Goal: Transaction & Acquisition: Purchase product/service

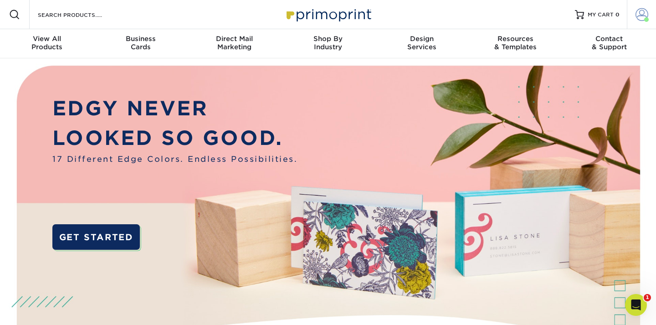
click at [643, 12] on span at bounding box center [641, 14] width 13 height 13
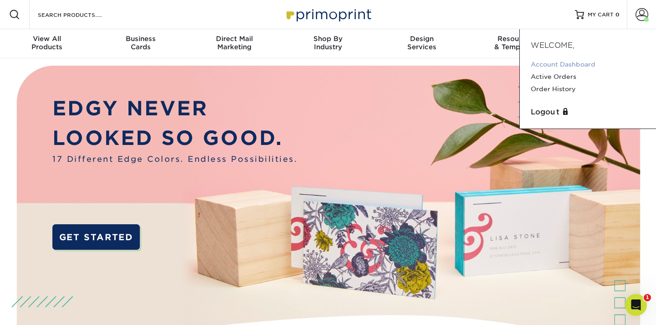
click at [585, 64] on link "Account Dashboard" at bounding box center [587, 64] width 114 height 12
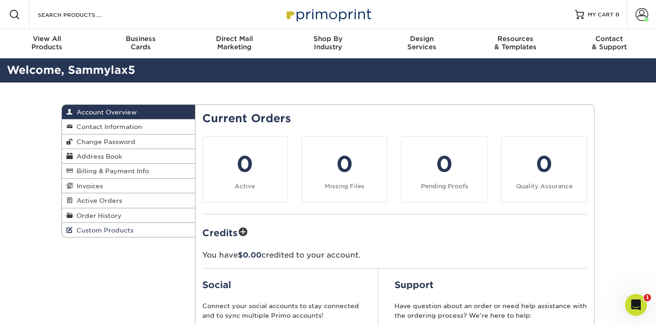
click at [85, 232] on span "Custom Products" at bounding box center [103, 229] width 61 height 7
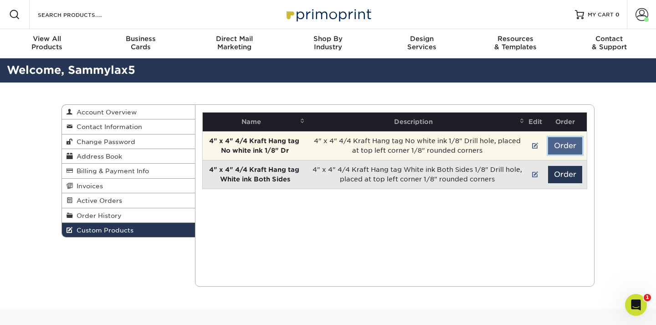
click at [560, 150] on button "Order" at bounding box center [565, 145] width 34 height 17
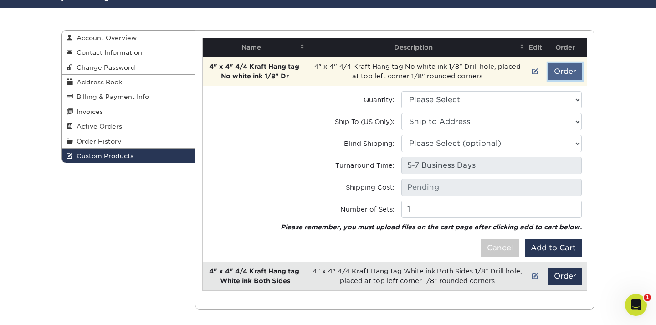
scroll to position [73, 0]
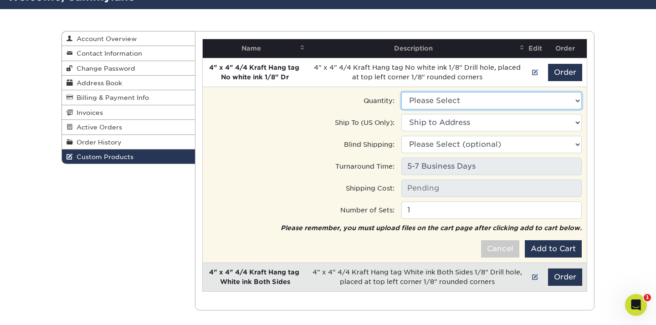
click at [505, 96] on select "Please Select 100 - $113.00" at bounding box center [491, 100] width 180 height 17
select select "0"
click at [401, 92] on select "Please Select 100 - $113.00" at bounding box center [491, 100] width 180 height 17
type input "Ground: $31.23"
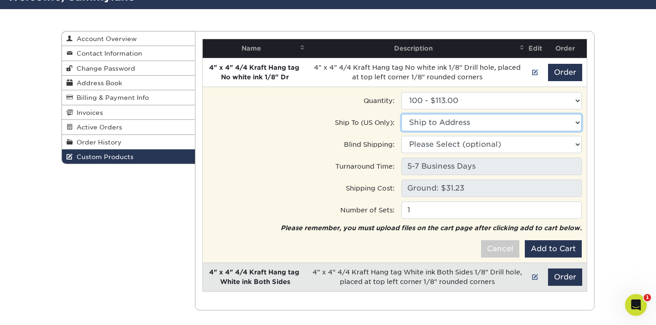
click at [495, 119] on select "Ship to Address 208 Salida Del Sol, Santa Barbara, CA" at bounding box center [491, 122] width 180 height 17
select select "285490"
click at [401, 114] on select "Ship to Address Main Address • 208 Salida Del Sol, Santa Barbara, CA" at bounding box center [491, 122] width 180 height 17
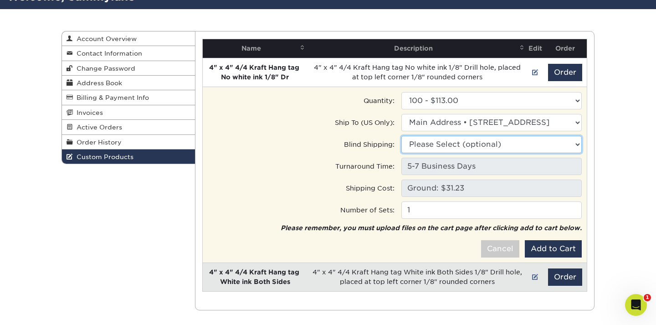
click at [482, 142] on select "Please Select (optional) 208 Salida Del Sol, Santa Barbara, CA" at bounding box center [491, 144] width 180 height 17
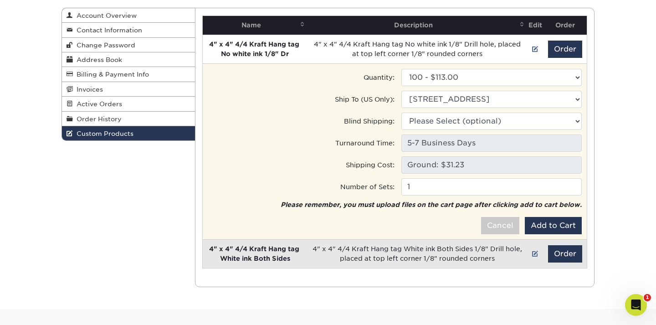
scroll to position [95, 0]
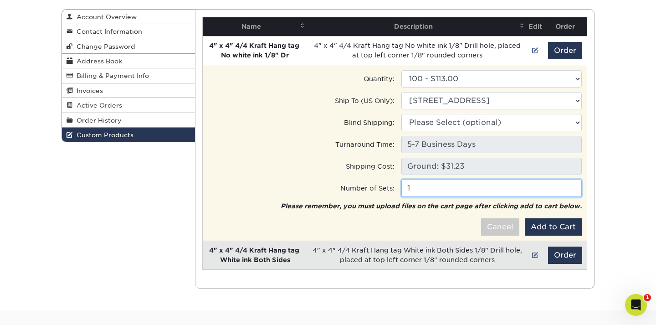
click at [437, 192] on input "1" at bounding box center [491, 187] width 180 height 17
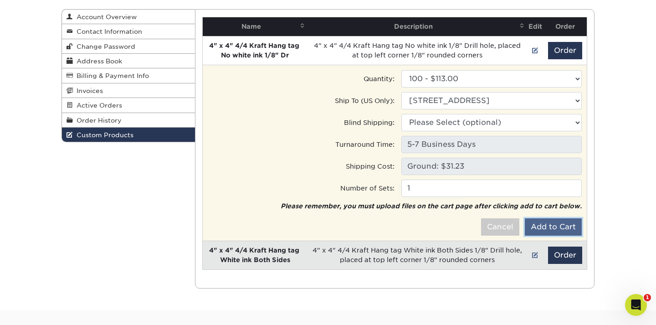
click at [564, 223] on button "Add to Cart" at bounding box center [553, 226] width 57 height 17
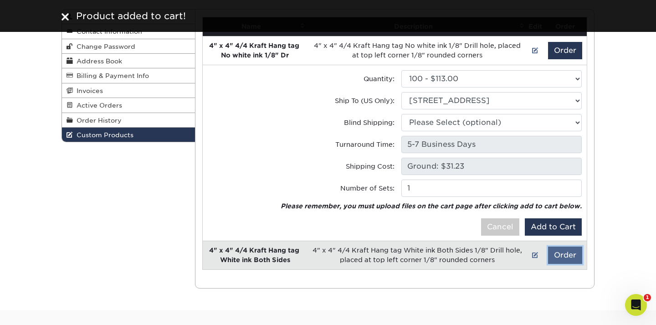
click at [561, 253] on button "Order" at bounding box center [565, 254] width 34 height 17
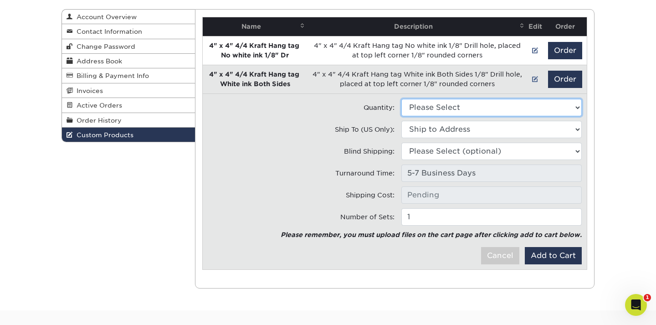
click at [435, 110] on select "Please Select 100 - $115.50" at bounding box center [491, 107] width 180 height 17
select select "0"
click at [401, 99] on select "Please Select 100 - $115.50" at bounding box center [491, 107] width 180 height 17
type input "Ground: $31.23"
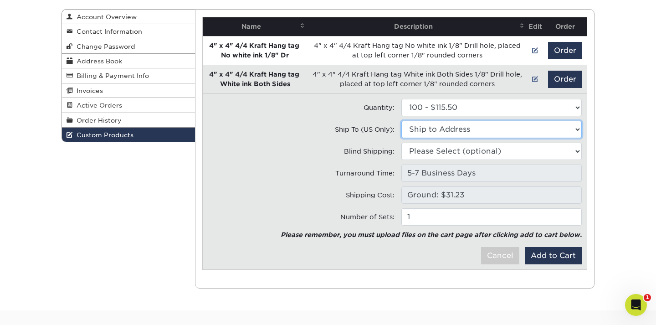
click at [439, 127] on select "Ship to Address 208 Salida Del Sol, Santa Barbara, CA" at bounding box center [491, 129] width 180 height 17
select select "285490"
click at [401, 121] on select "Ship to Address Main Address • 208 Salida Del Sol, Santa Barbara, CA" at bounding box center [491, 129] width 180 height 17
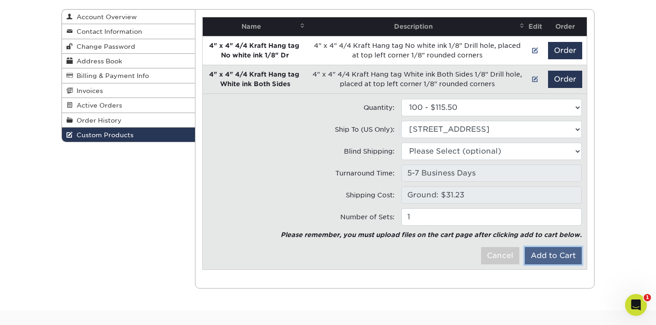
click at [536, 258] on button "Add to Cart" at bounding box center [553, 255] width 57 height 17
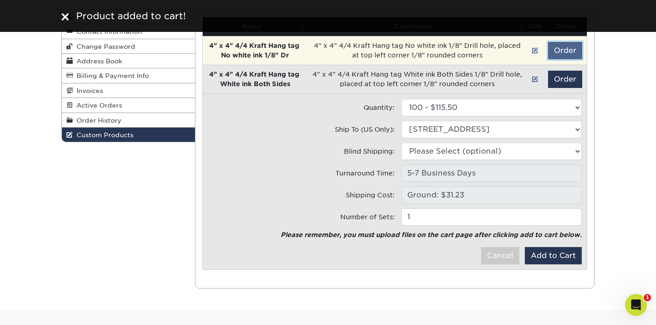
click at [561, 53] on button "Order" at bounding box center [565, 50] width 34 height 17
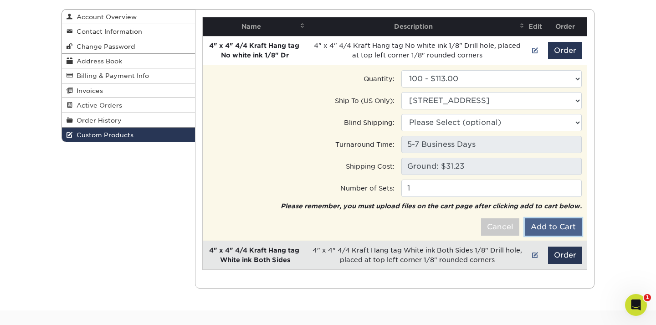
click at [537, 225] on button "Add to Cart" at bounding box center [553, 226] width 57 height 17
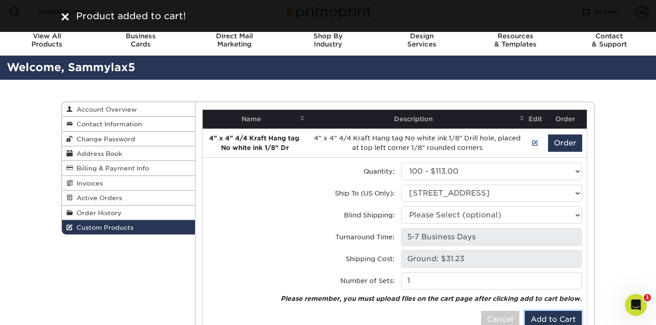
scroll to position [0, 0]
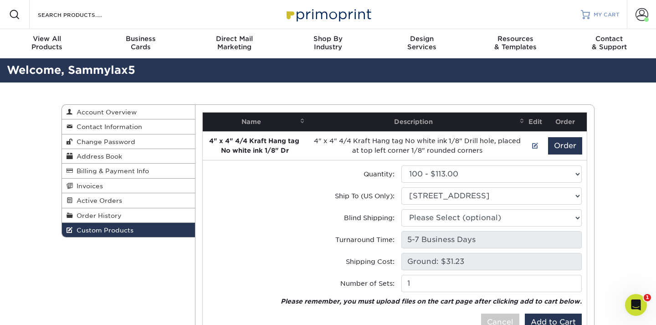
click at [588, 19] on link "MY CART" at bounding box center [600, 14] width 39 height 29
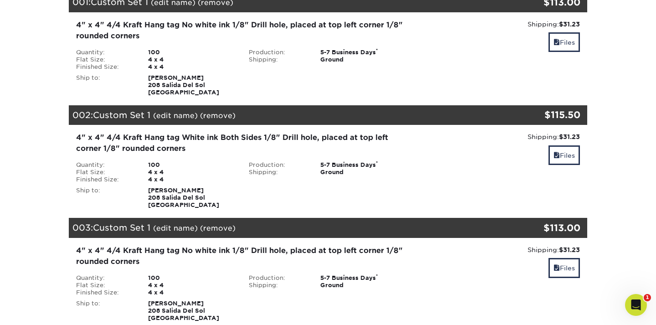
scroll to position [124, 0]
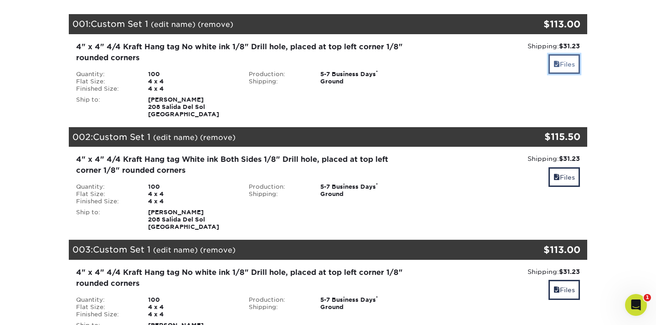
click at [560, 64] on link "Files" at bounding box center [563, 64] width 31 height 20
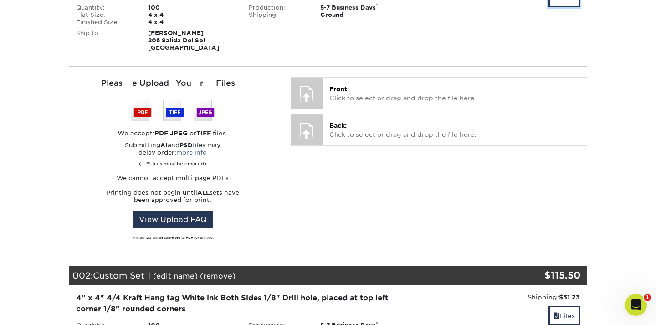
scroll to position [190, 0]
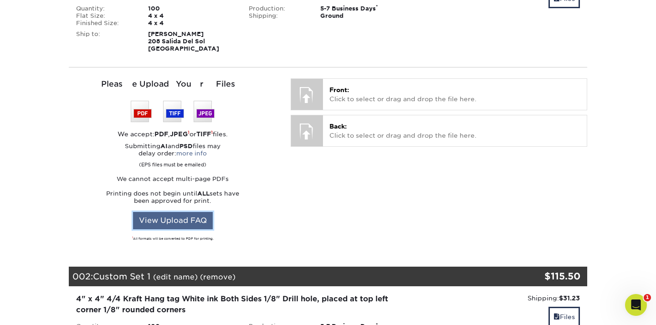
click at [186, 218] on link "View Upload FAQ" at bounding box center [173, 220] width 80 height 17
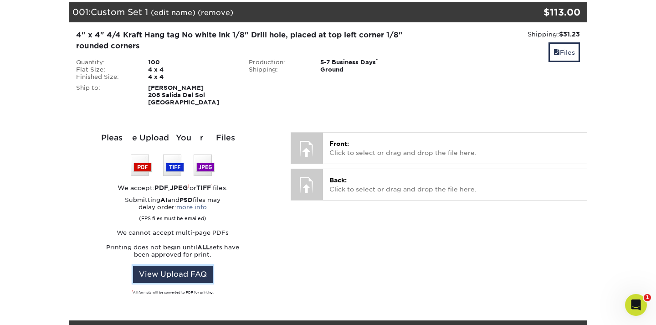
scroll to position [137, 0]
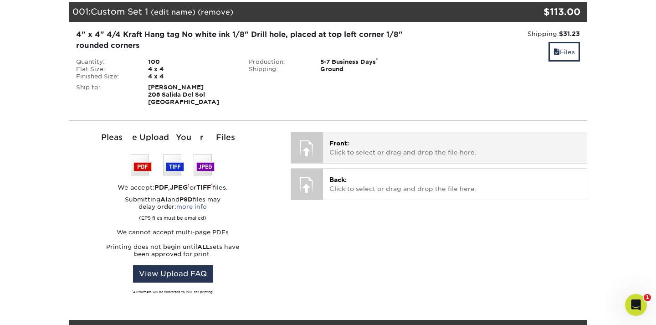
click at [359, 150] on p "Front: Click to select or drag and drop the file here." at bounding box center [454, 147] width 251 height 19
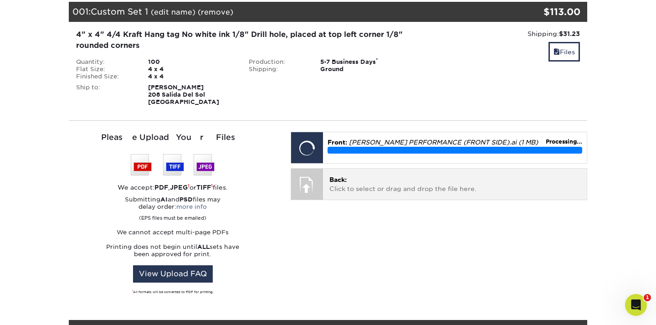
click at [374, 186] on p "Back: Click to select or drag and drop the file here." at bounding box center [454, 184] width 251 height 19
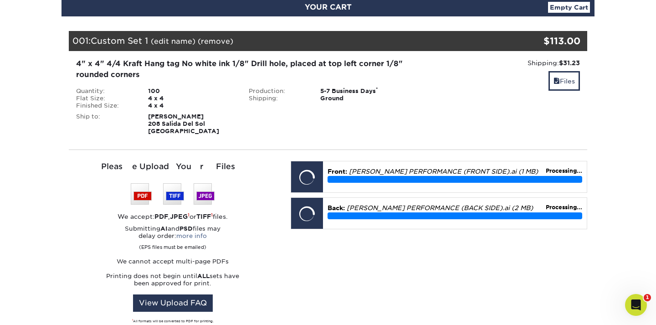
scroll to position [76, 0]
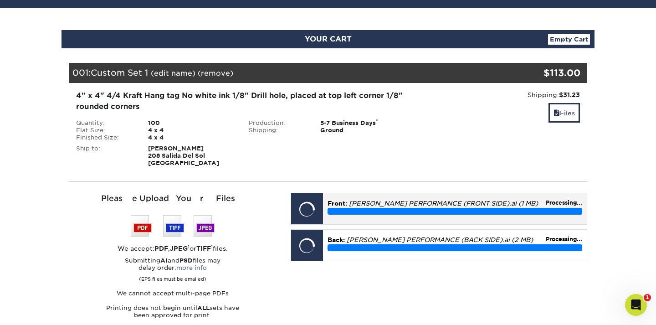
click at [376, 202] on em "GORE PERFORMANCE (FRONT SIDE).ai (1 MB)" at bounding box center [443, 202] width 189 height 7
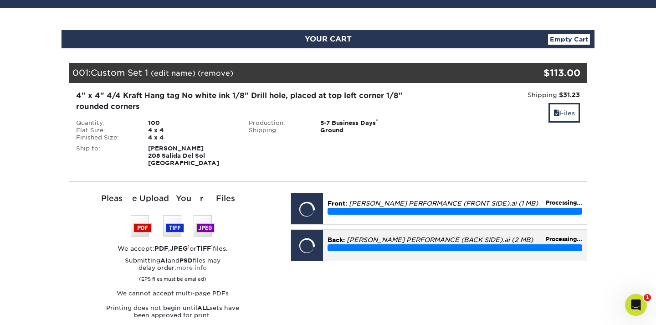
click at [551, 244] on div "Processing..." at bounding box center [454, 247] width 255 height 7
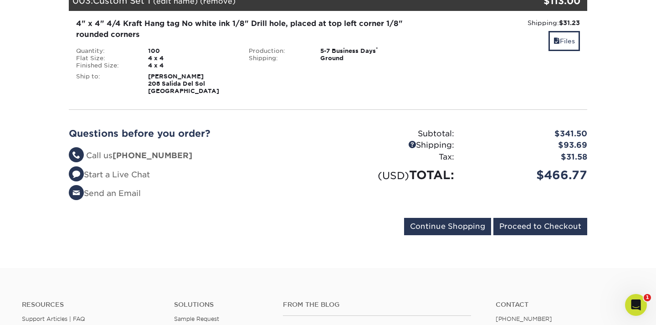
scroll to position [577, 0]
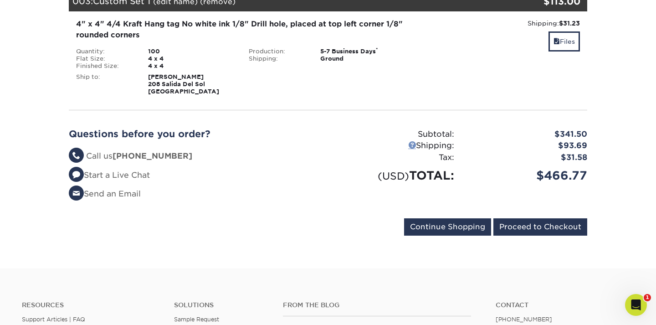
click at [410, 145] on link at bounding box center [412, 145] width 8 height 8
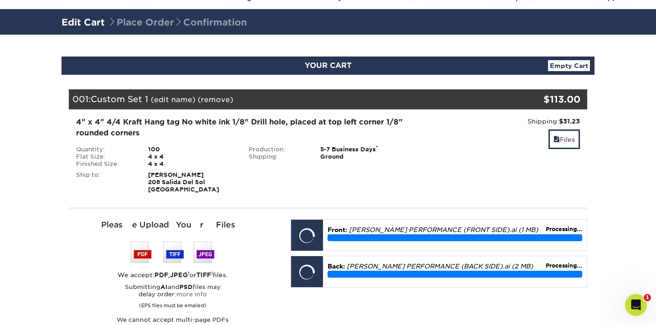
scroll to position [0, 0]
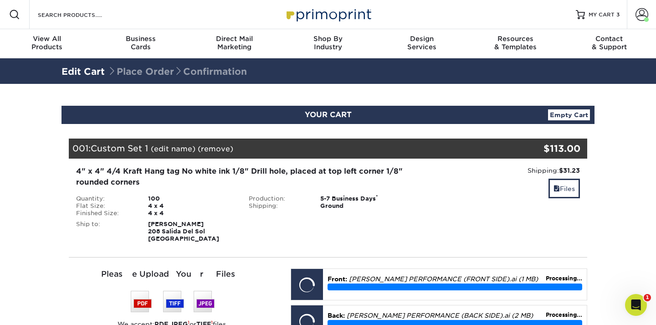
click at [170, 148] on link "(edit name)" at bounding box center [173, 148] width 45 height 9
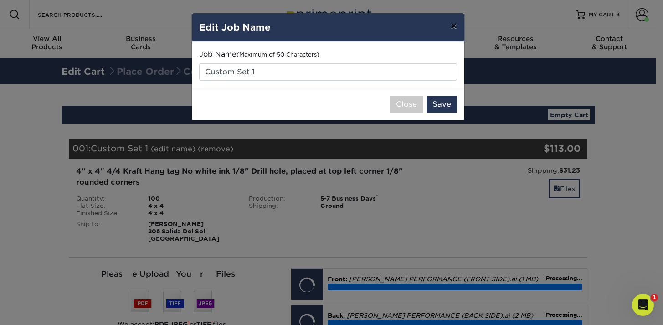
click at [449, 24] on button "×" at bounding box center [453, 26] width 21 height 26
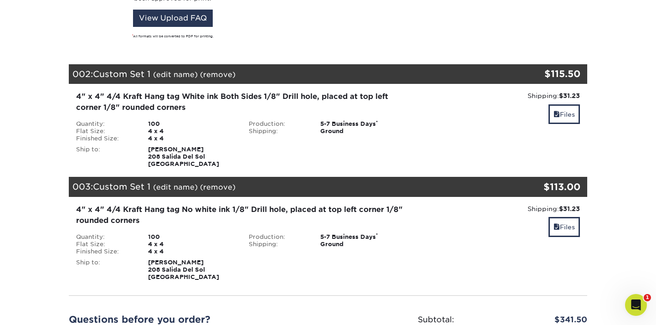
scroll to position [352, 0]
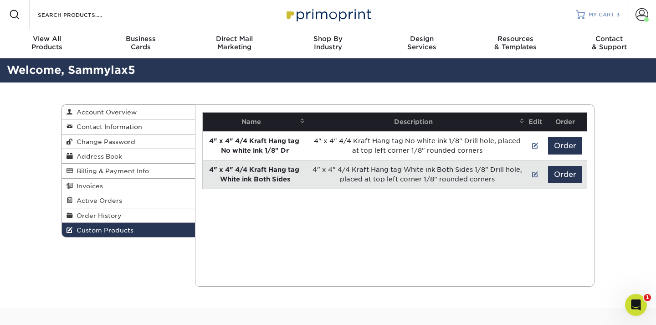
click at [606, 16] on span "MY CART" at bounding box center [601, 15] width 26 height 8
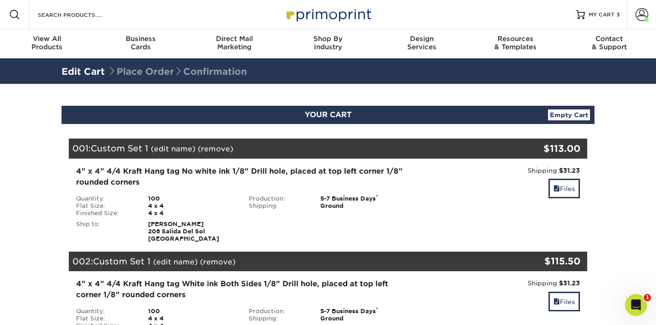
click at [560, 116] on link "Empty Cart" at bounding box center [569, 114] width 42 height 11
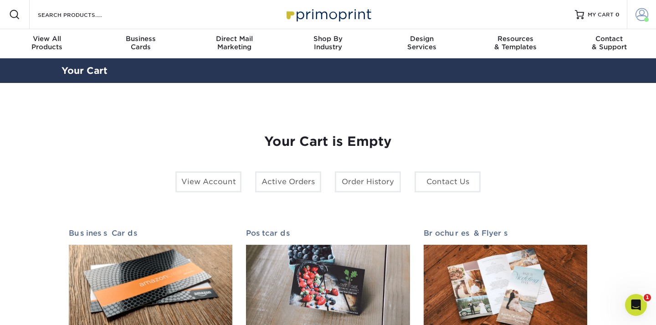
click at [638, 16] on span at bounding box center [641, 14] width 13 height 13
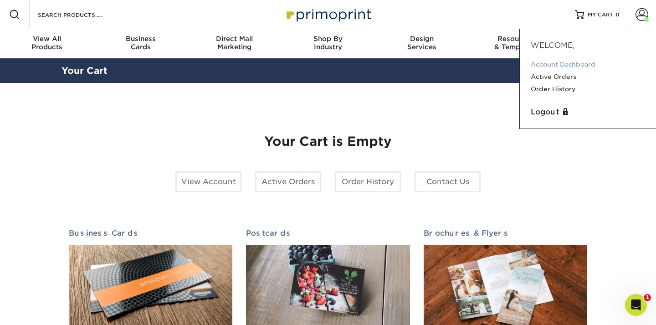
click at [564, 63] on link "Account Dashboard" at bounding box center [587, 64] width 114 height 12
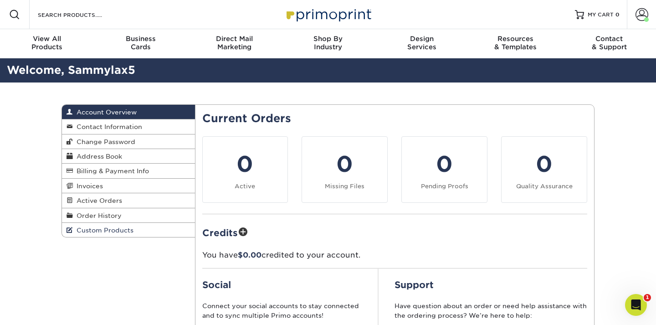
click at [131, 234] on span "Custom Products" at bounding box center [103, 229] width 61 height 7
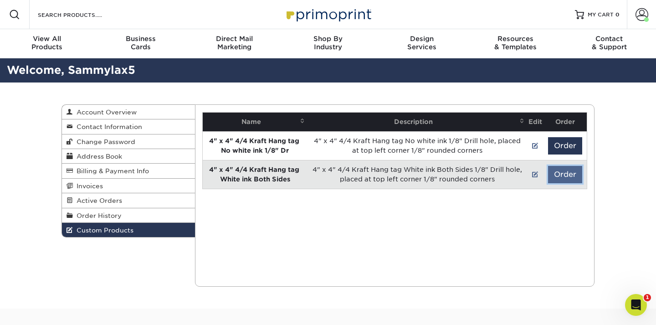
click at [567, 179] on button "Order" at bounding box center [565, 174] width 34 height 17
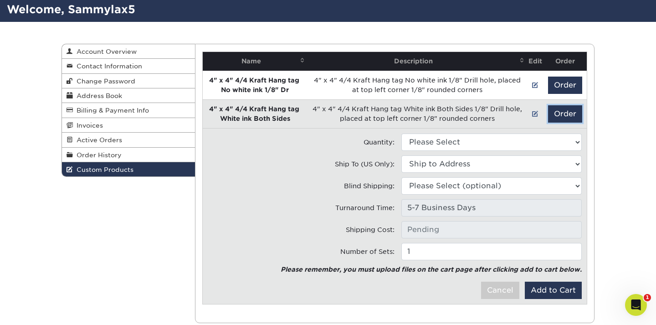
scroll to position [60, 0]
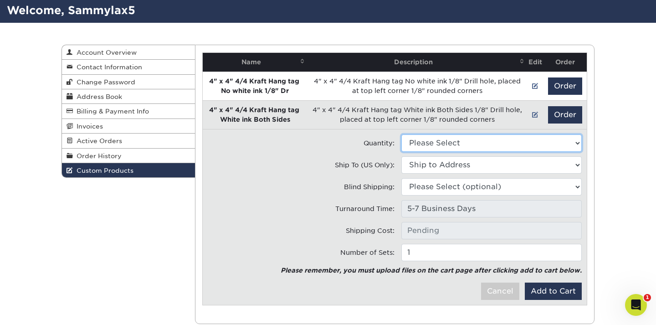
click at [453, 141] on select "Please Select 100 - $115.50" at bounding box center [491, 142] width 180 height 17
select select "0"
click at [401, 134] on select "Please Select 100 - $115.50" at bounding box center [491, 142] width 180 height 17
type input "Ground: $31.23"
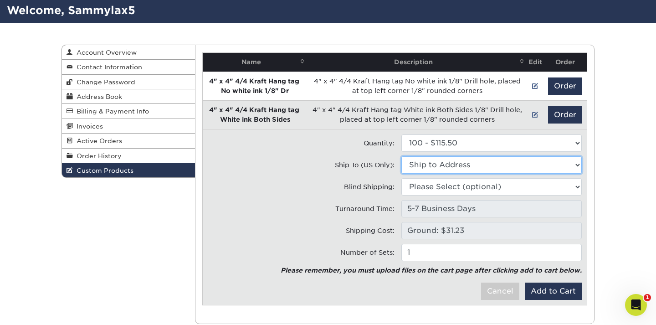
click at [447, 164] on select "Ship to Address 208 Salida Del Sol, Santa Barbara, CA" at bounding box center [491, 164] width 180 height 17
select select "285490"
click at [401, 156] on select "Ship to Address Main Address • 208 Salida Del Sol, Santa Barbara, CA" at bounding box center [491, 164] width 180 height 17
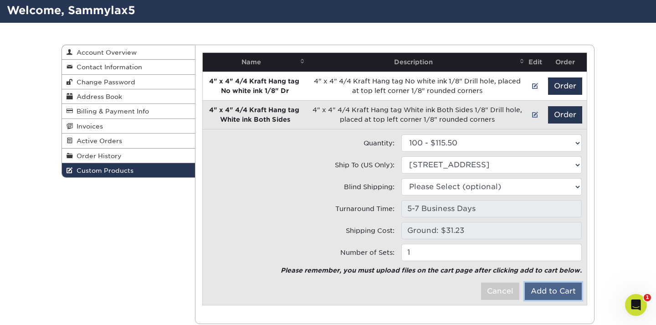
click at [550, 293] on button "Add to Cart" at bounding box center [553, 290] width 57 height 17
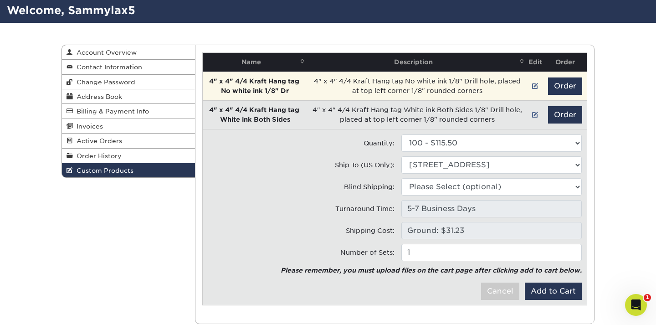
click at [530, 87] on td at bounding box center [535, 85] width 16 height 29
click at [532, 86] on link at bounding box center [535, 85] width 6 height 7
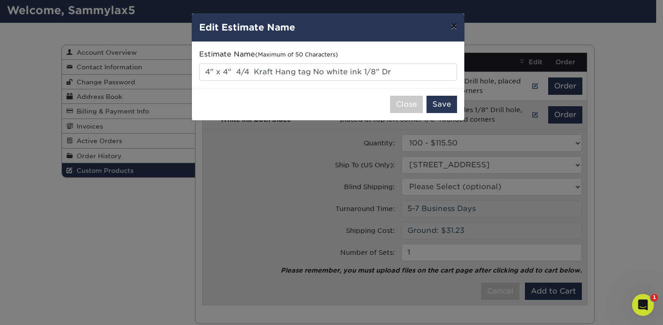
click at [453, 27] on button "×" at bounding box center [453, 26] width 21 height 26
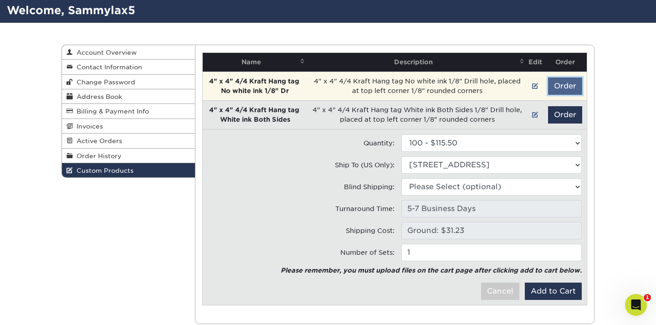
click at [568, 87] on button "Order" at bounding box center [565, 85] width 34 height 17
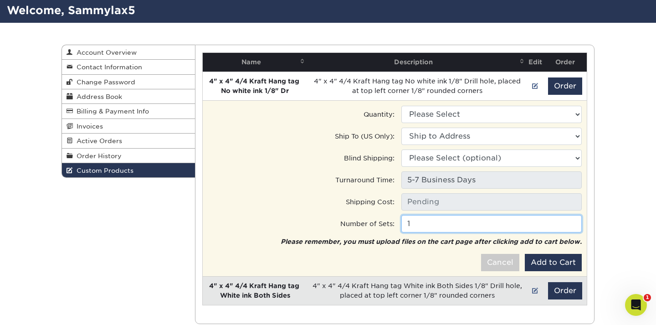
click at [428, 224] on input "1" at bounding box center [491, 223] width 180 height 17
type input "2"
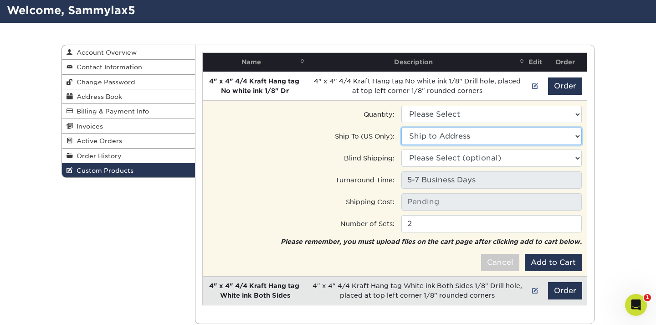
click at [456, 141] on select "Ship to Address 208 Salida Del Sol, Santa Barbara, CA" at bounding box center [491, 136] width 180 height 17
select select "285490"
click at [401, 128] on select "Ship to Address Main Address • 208 Salida Del Sol, Santa Barbara, CA" at bounding box center [491, 136] width 180 height 17
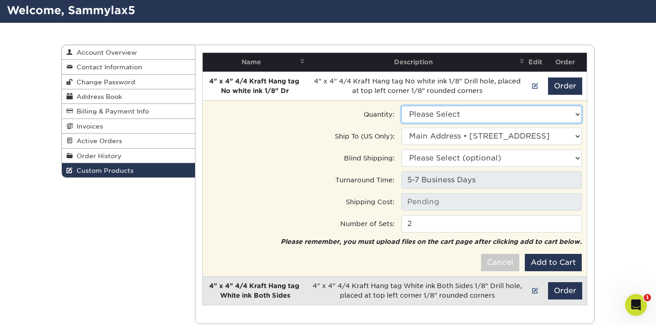
click at [458, 115] on select "Please Select 100 - $113.00" at bounding box center [491, 114] width 180 height 17
select select "0"
click at [401, 106] on select "Please Select 100 - $113.00" at bounding box center [491, 114] width 180 height 17
type input "Ground: $31.23"
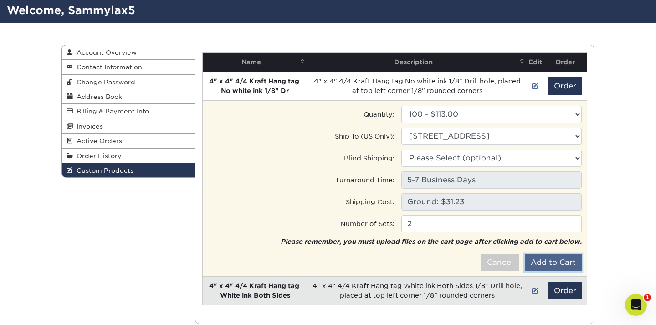
click at [552, 260] on button "Add to Cart" at bounding box center [553, 262] width 57 height 17
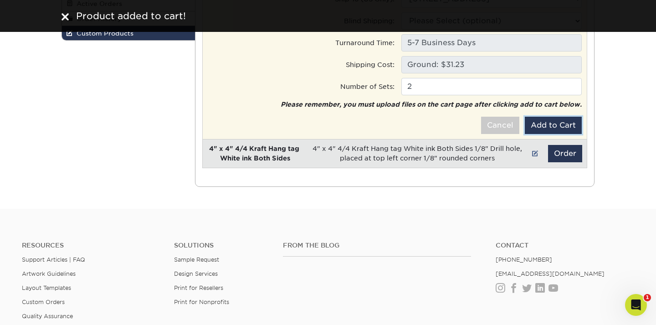
scroll to position [0, 0]
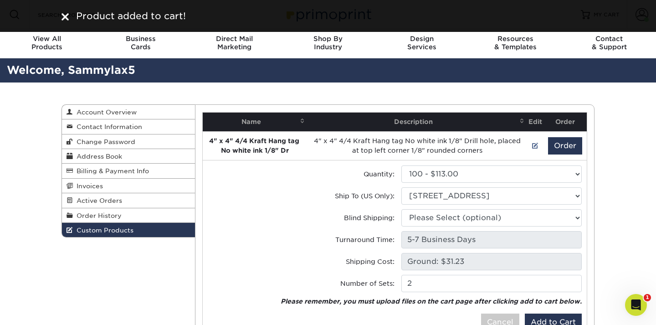
click at [609, 179] on div "Custom Products Account Overview Contact Information Change Password Address Bo…" at bounding box center [328, 243] width 656 height 323
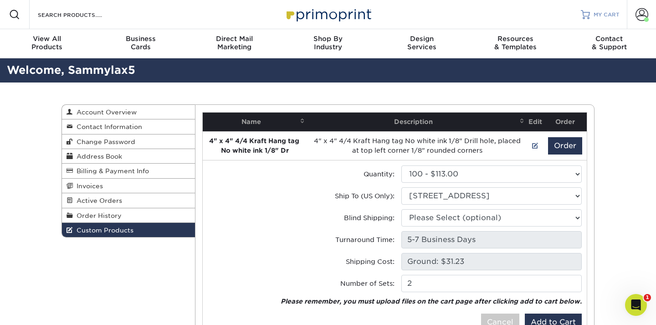
click at [613, 16] on span "MY CART" at bounding box center [606, 15] width 26 height 8
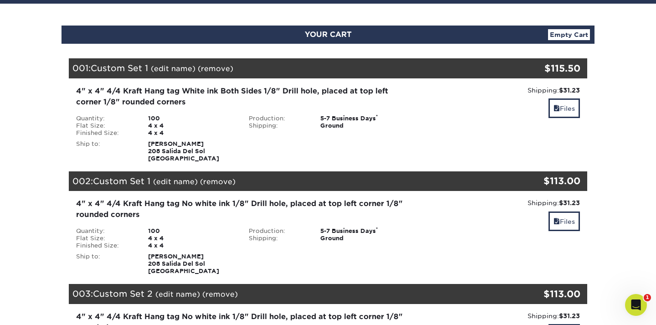
scroll to position [71, 0]
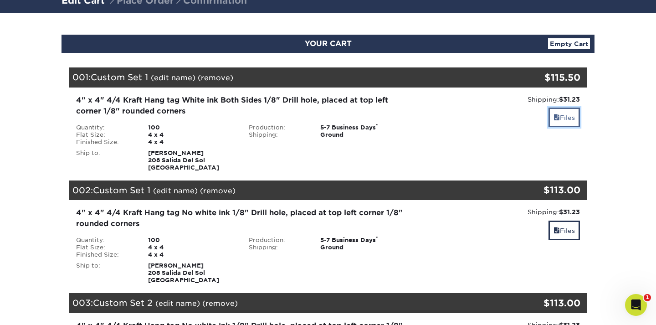
click at [556, 116] on span at bounding box center [556, 117] width 6 height 7
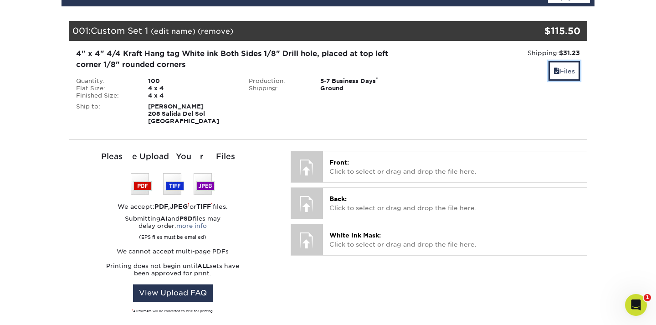
scroll to position [117, 0]
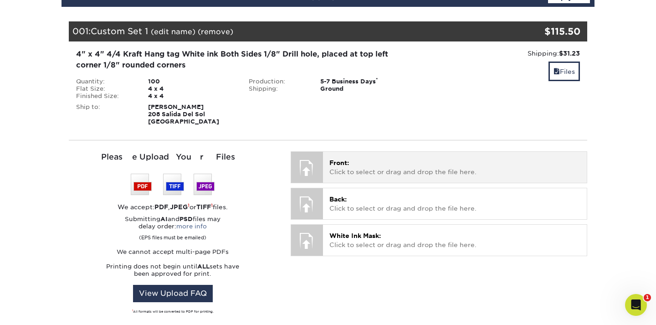
click at [377, 173] on p "Front: Click to select or drag and drop the file here." at bounding box center [454, 167] width 251 height 19
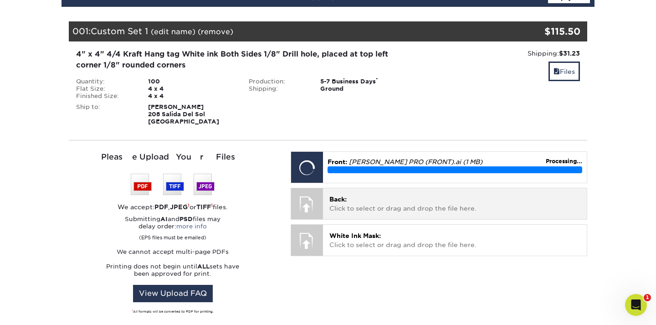
click at [478, 214] on div "Back: Click to select or drag and drop the file here. Choose file" at bounding box center [455, 203] width 264 height 31
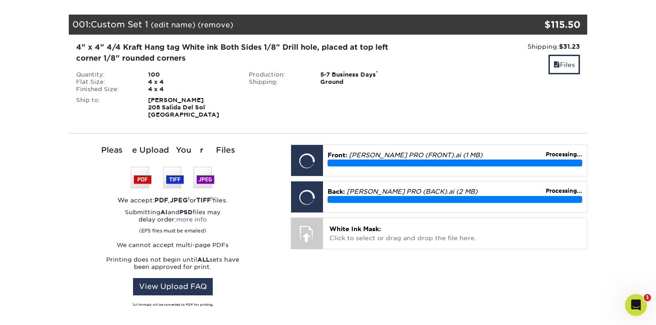
scroll to position [87, 0]
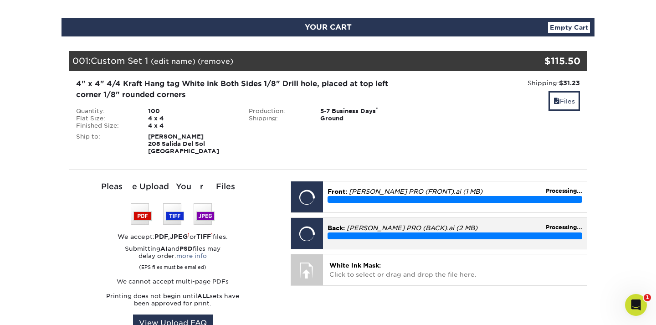
click at [467, 229] on p "Back: GORE PRO (BACK).ai (2 MB)" at bounding box center [454, 227] width 255 height 9
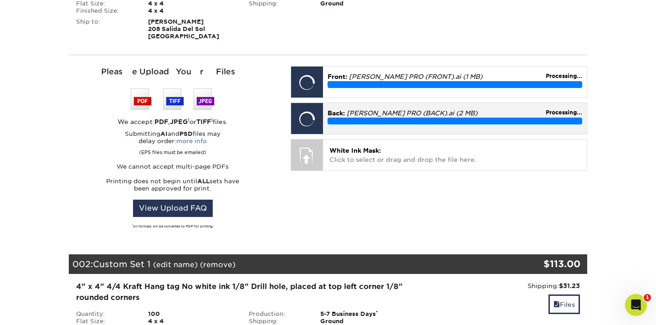
scroll to position [203, 0]
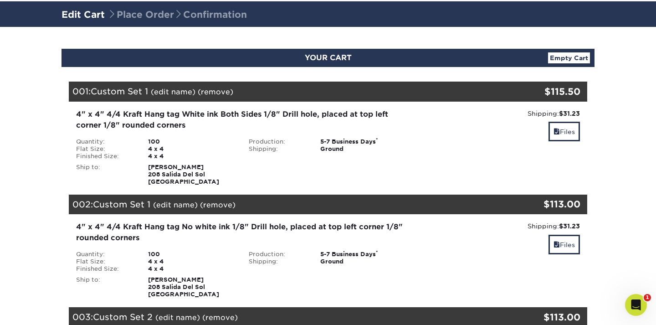
scroll to position [51, 0]
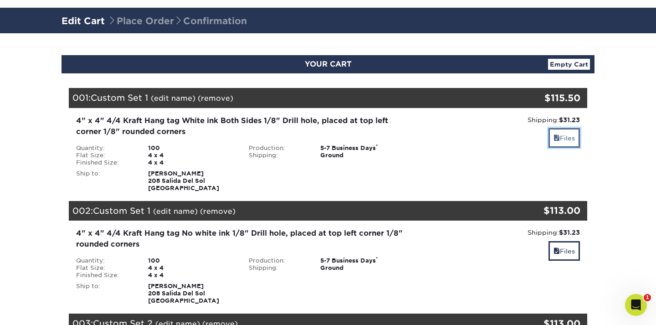
click at [559, 145] on link "Files" at bounding box center [563, 138] width 31 height 20
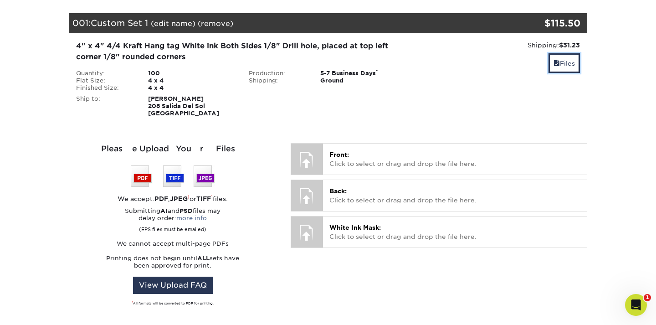
scroll to position [125, 0]
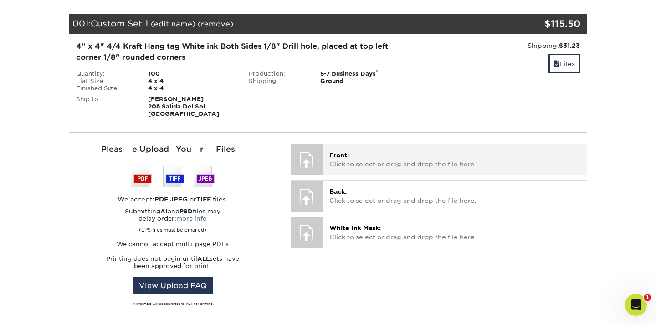
click at [355, 151] on p "Front: Click to select or drag and drop the file here." at bounding box center [454, 159] width 251 height 19
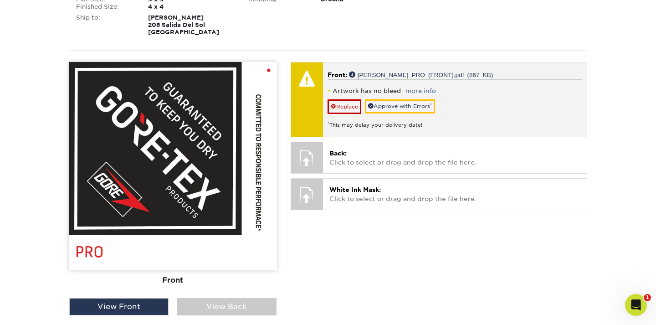
scroll to position [204, 0]
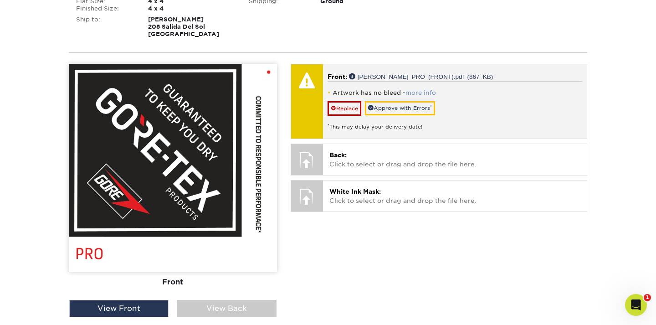
click at [415, 91] on link "more info" at bounding box center [420, 92] width 31 height 7
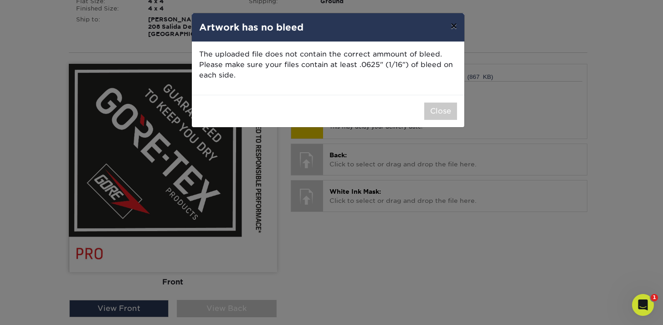
click at [451, 26] on button "×" at bounding box center [453, 26] width 21 height 26
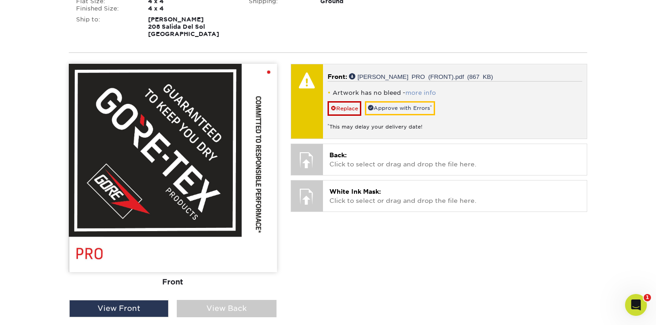
click at [418, 92] on link "more info" at bounding box center [420, 92] width 31 height 7
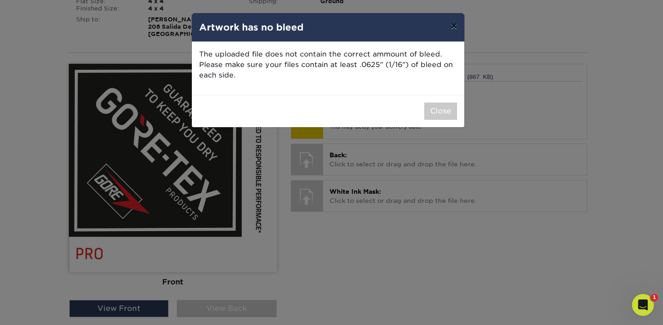
click at [452, 25] on button "×" at bounding box center [453, 26] width 21 height 26
